Goal: Task Accomplishment & Management: Manage account settings

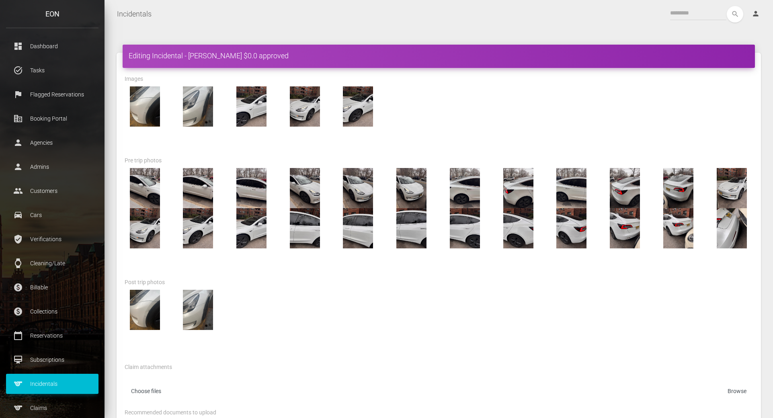
click at [52, 382] on p "Incidentals" at bounding box center [52, 384] width 80 height 12
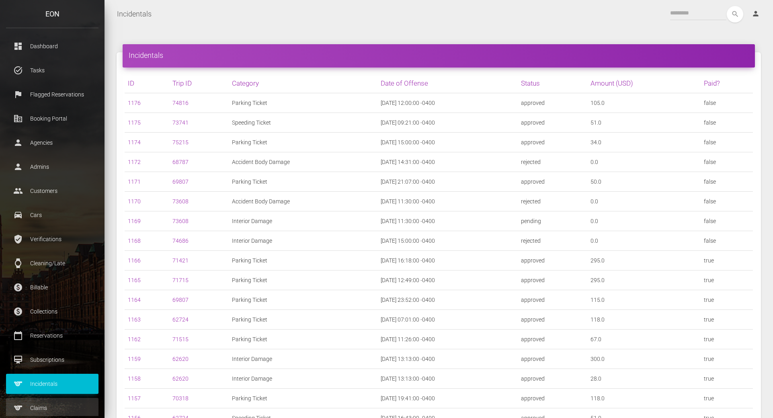
click at [32, 405] on p "Claims" at bounding box center [52, 408] width 80 height 12
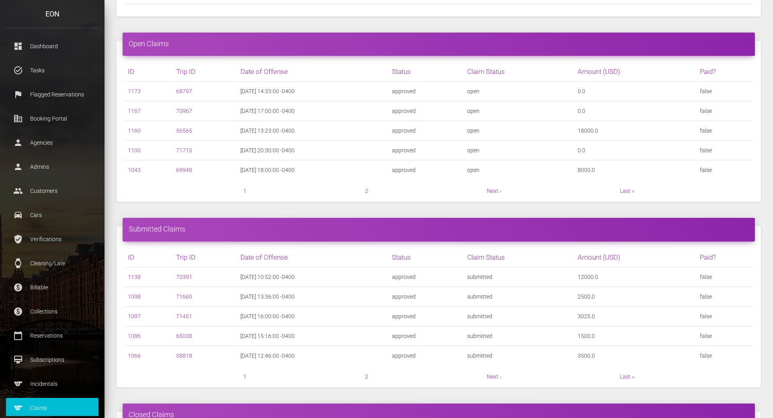
scroll to position [94, 0]
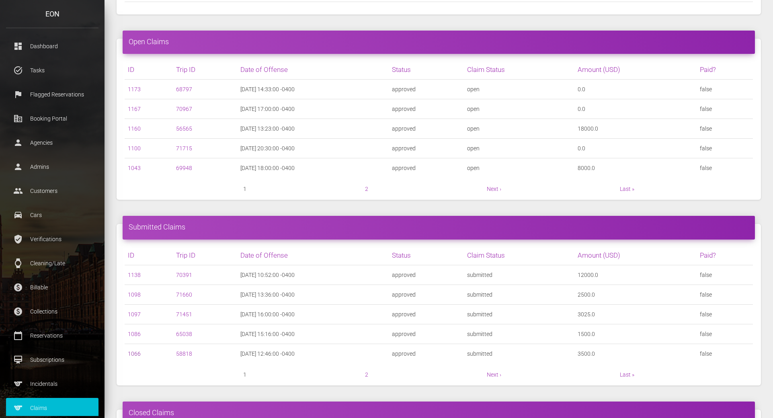
click at [136, 355] on link "1066" at bounding box center [134, 354] width 13 height 6
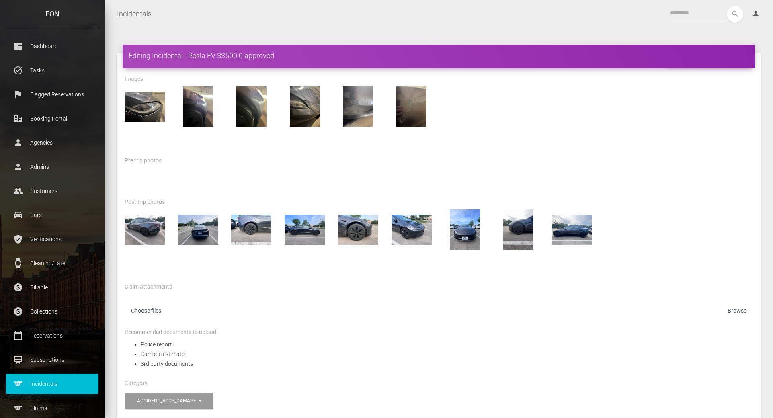
click at [504, 184] on div at bounding box center [439, 182] width 641 height 29
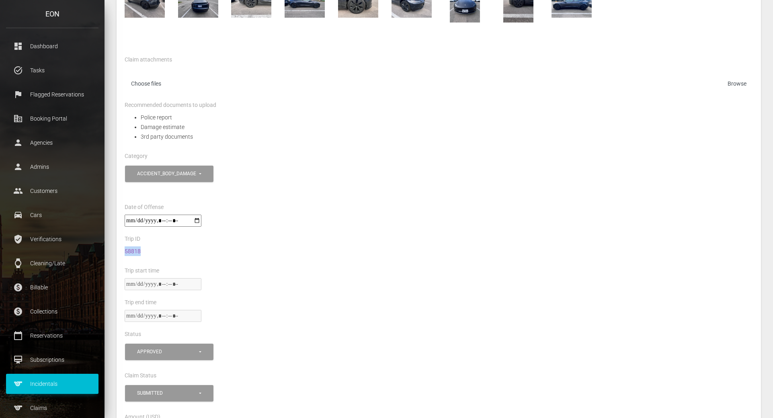
scroll to position [227, 0]
click at [440, 143] on div "Police report Damage estimate 3rd party documents" at bounding box center [439, 132] width 641 height 39
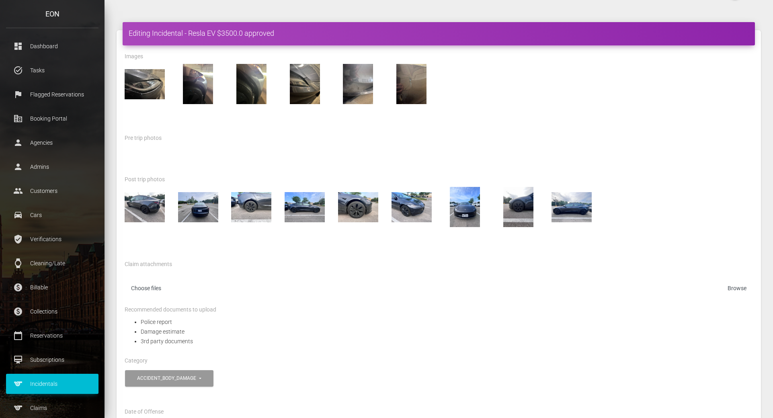
scroll to position [0, 0]
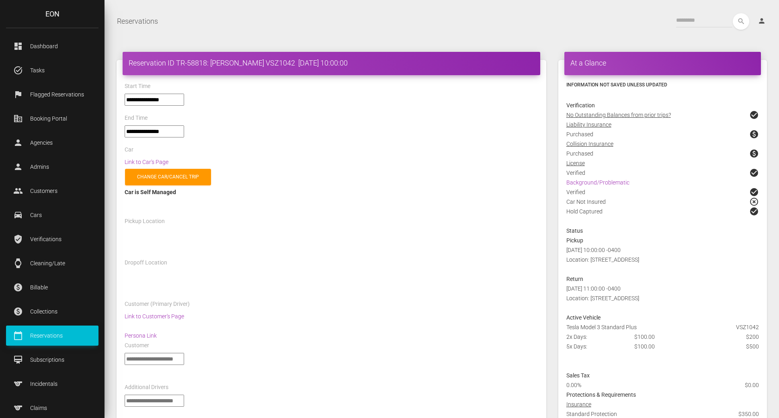
select select "*****"
select select
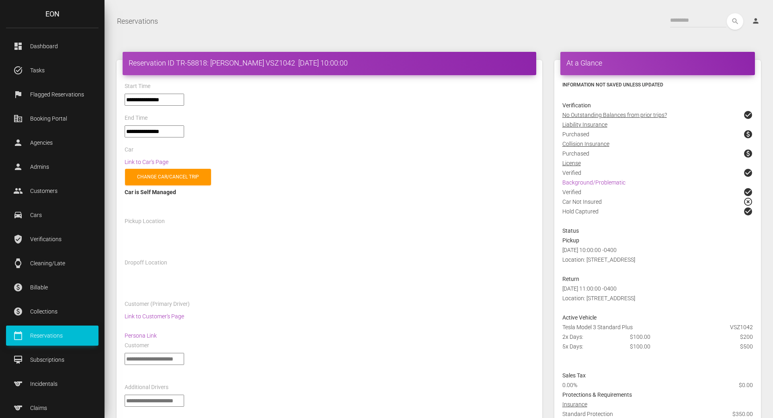
select select "*****"
select select
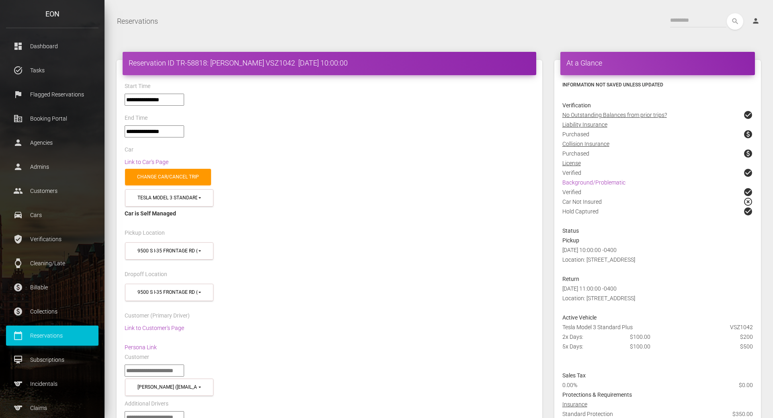
click at [369, 149] on div "Car" at bounding box center [330, 151] width 422 height 12
click at [213, 63] on h4 "Reservation ID TR-58818: Robert smith VSZ1042 2025-05-24 10:00:00" at bounding box center [330, 63] width 402 height 10
drag, startPoint x: 212, startPoint y: 64, endPoint x: 251, endPoint y: 59, distance: 39.7
click at [251, 59] on h4 "Reservation ID TR-58818: Robert smith VSZ1042 2025-05-24 10:00:00" at bounding box center [330, 63] width 402 height 10
copy h4 "Robert smith"
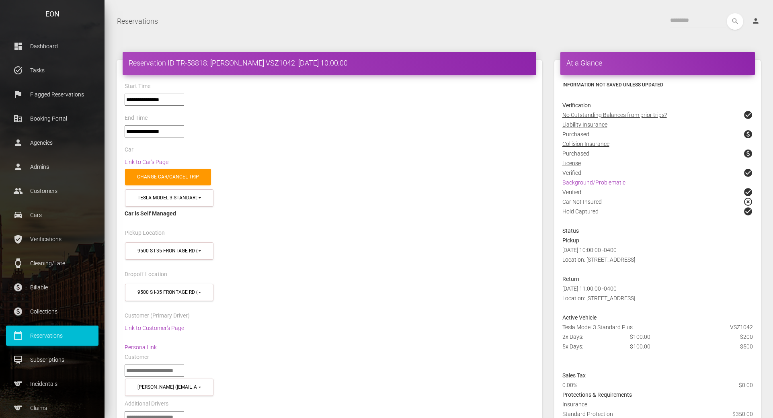
click at [365, 158] on div "Link to Car's Page" at bounding box center [330, 162] width 422 height 10
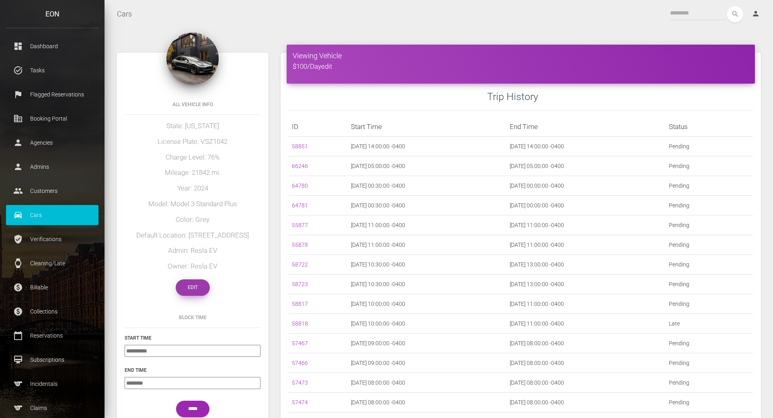
click at [190, 288] on link "Edit" at bounding box center [193, 287] width 34 height 16
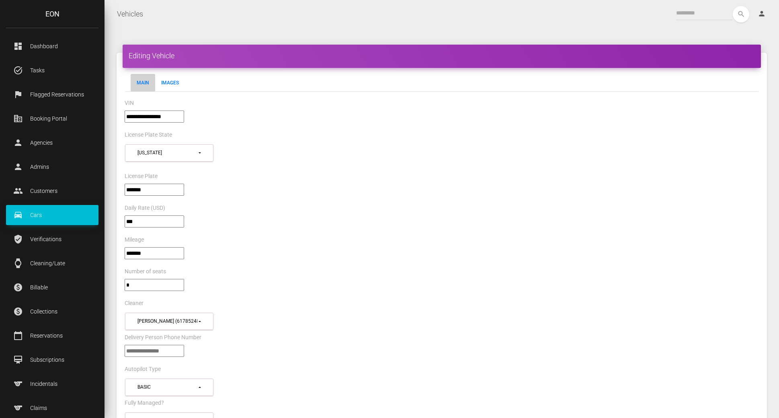
select select "*"
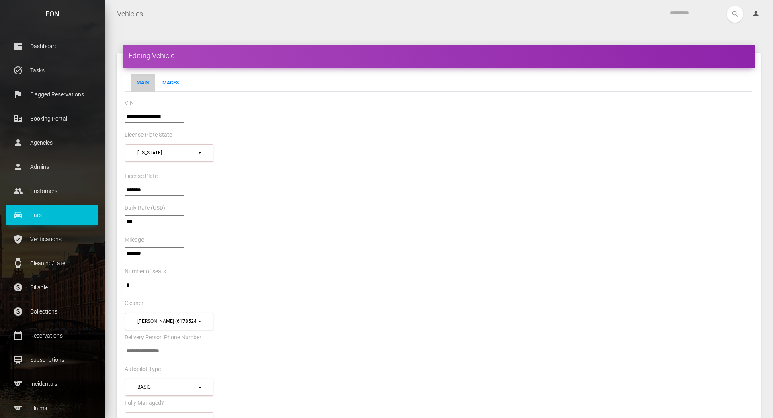
click at [153, 114] on input"] "**********" at bounding box center [155, 117] width 60 height 12
click at [520, 184] on div "*******" at bounding box center [439, 193] width 641 height 19
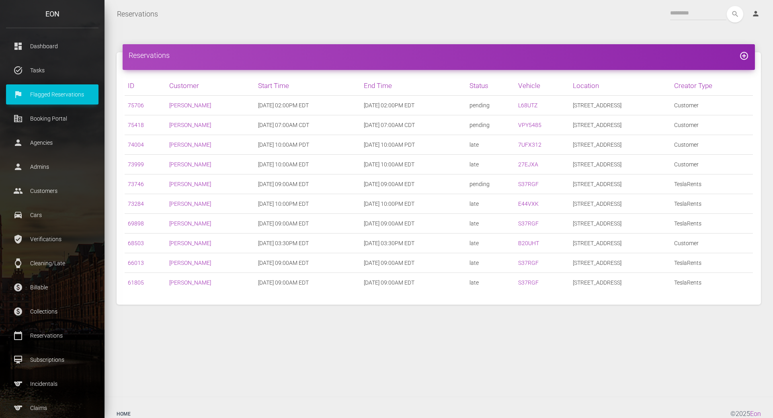
click at [404, 21] on div "search person Account Profile Settings Host Rights & Responsibilities Log out" at bounding box center [465, 14] width 603 height 16
click at [51, 403] on p "Claims" at bounding box center [52, 408] width 80 height 12
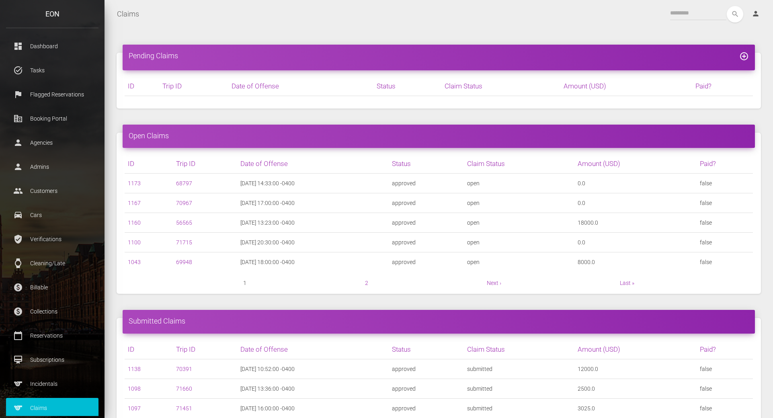
click at [135, 282] on nav "1 2 Next › Last »" at bounding box center [439, 283] width 629 height 10
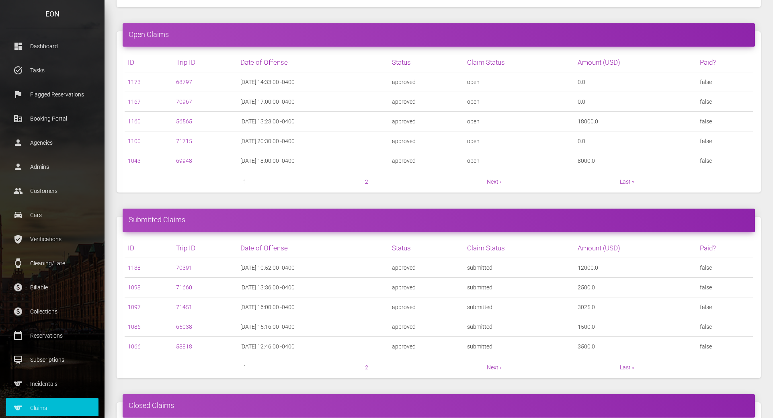
scroll to position [109, 0]
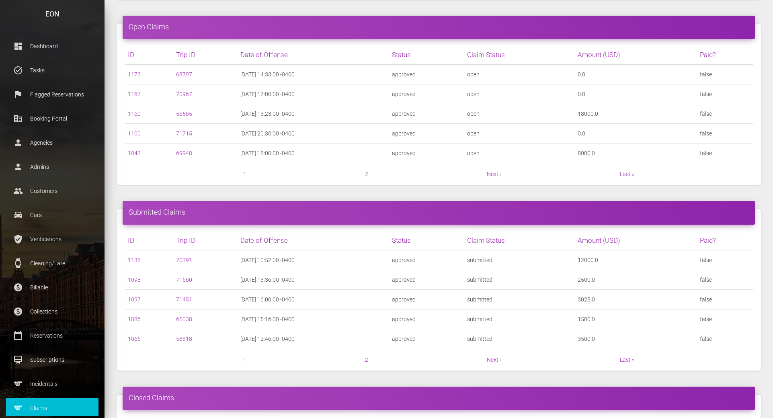
click at [133, 336] on link "1066" at bounding box center [134, 339] width 13 height 6
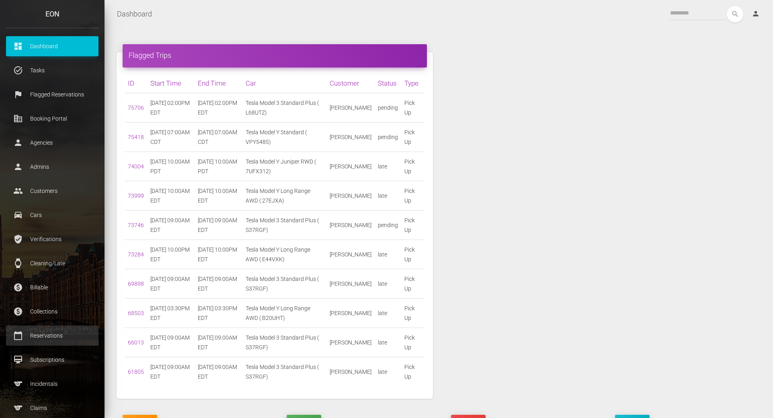
click at [44, 339] on p "Reservations" at bounding box center [52, 336] width 80 height 12
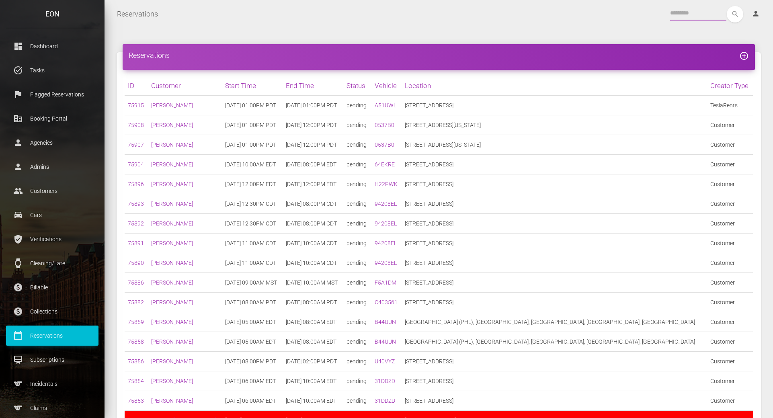
click at [683, 11] on input "text" at bounding box center [698, 13] width 56 height 14
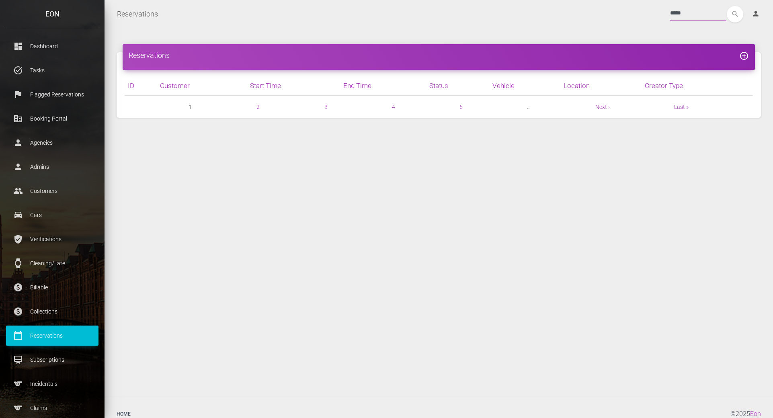
type input "*****"
click at [727, 6] on button "search" at bounding box center [735, 14] width 16 height 16
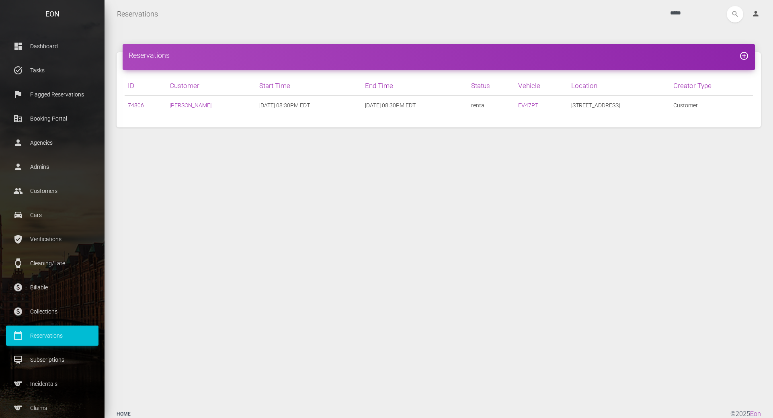
click at [136, 105] on link "74806" at bounding box center [136, 105] width 16 height 6
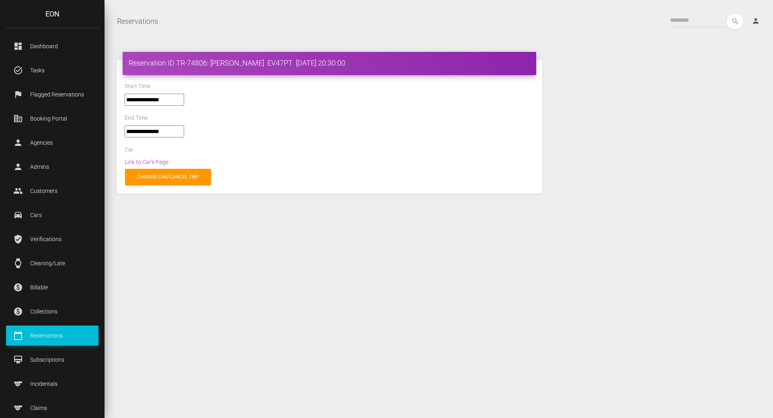
select select "*****"
select select
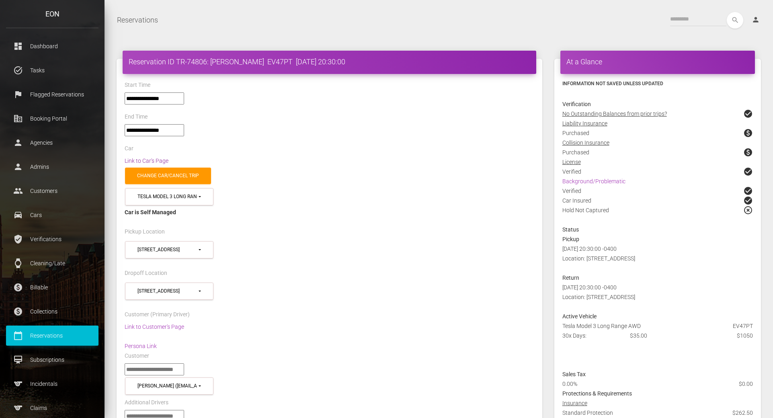
scroll to position [2, 0]
click at [360, 226] on div "Pickup Location" at bounding box center [330, 232] width 422 height 12
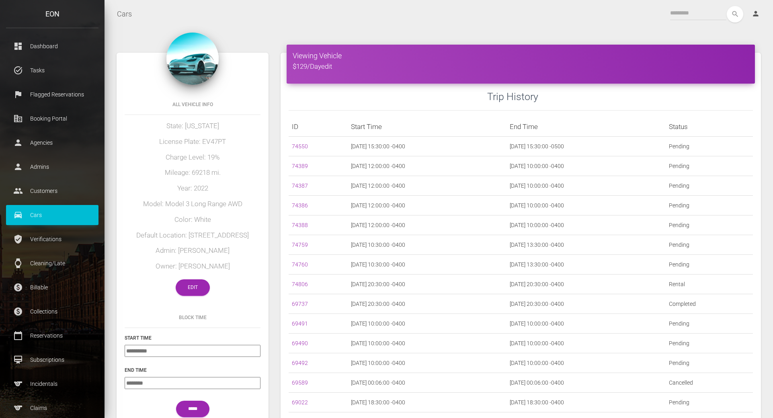
click at [269, 18] on div "search person Account Profile Settings Host Rights & Responsibilities Log out" at bounding box center [452, 14] width 629 height 16
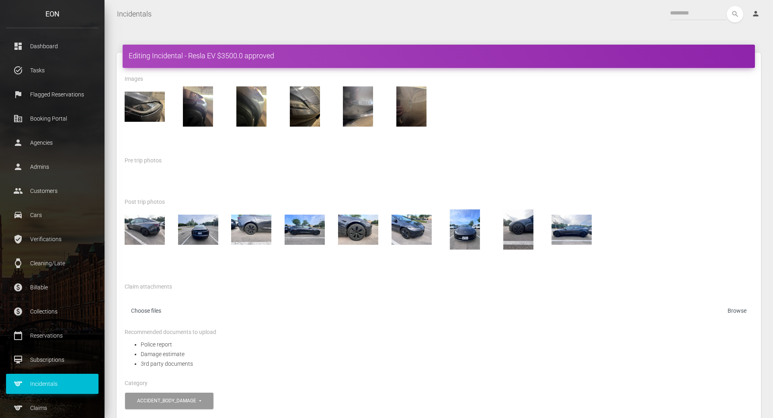
click at [462, 105] on div at bounding box center [439, 106] width 641 height 40
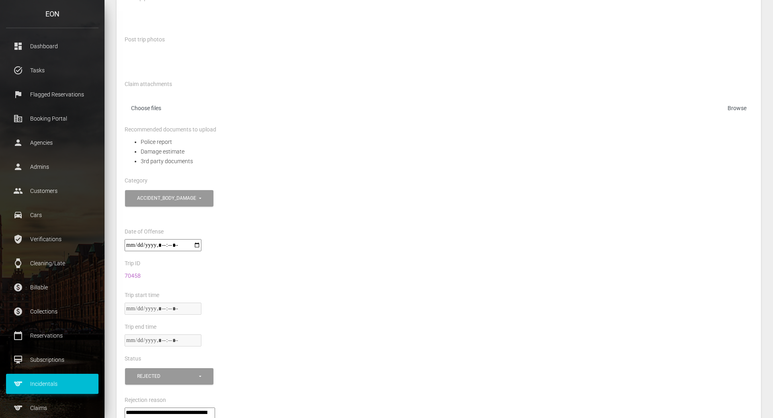
scroll to position [164, 0]
